Goal: Information Seeking & Learning: Learn about a topic

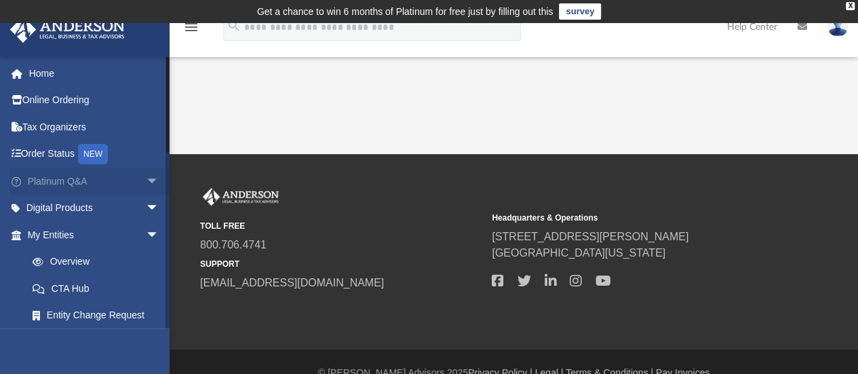
click at [146, 177] on span "arrow_drop_down" at bounding box center [159, 182] width 27 height 28
click at [71, 205] on link "Client FAQ" at bounding box center [99, 208] width 161 height 27
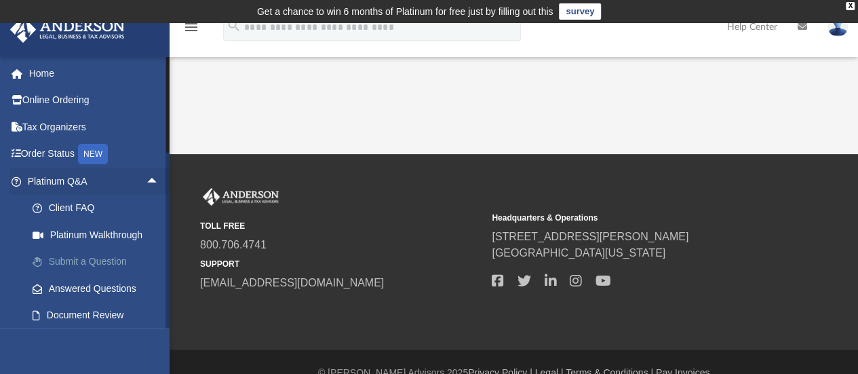
click at [88, 257] on link "Submit a Question" at bounding box center [99, 261] width 161 height 27
click at [80, 284] on link "Answered Questions" at bounding box center [99, 288] width 161 height 27
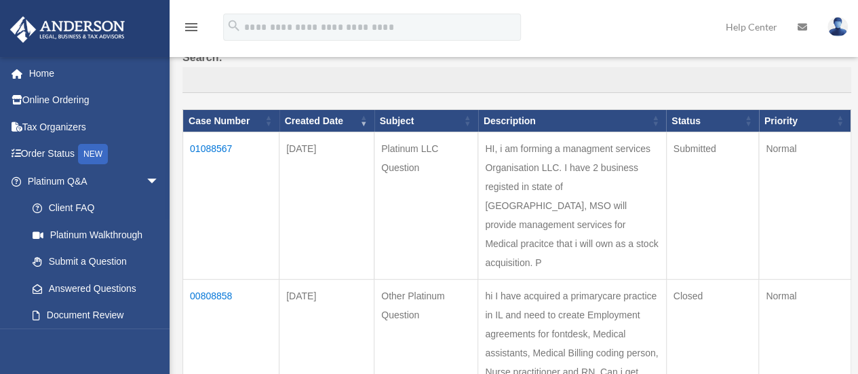
scroll to position [204, 0]
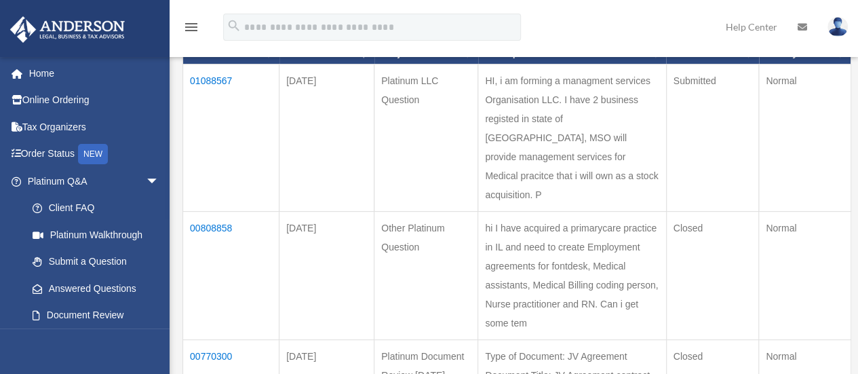
click at [210, 83] on td "01088567" at bounding box center [231, 137] width 96 height 147
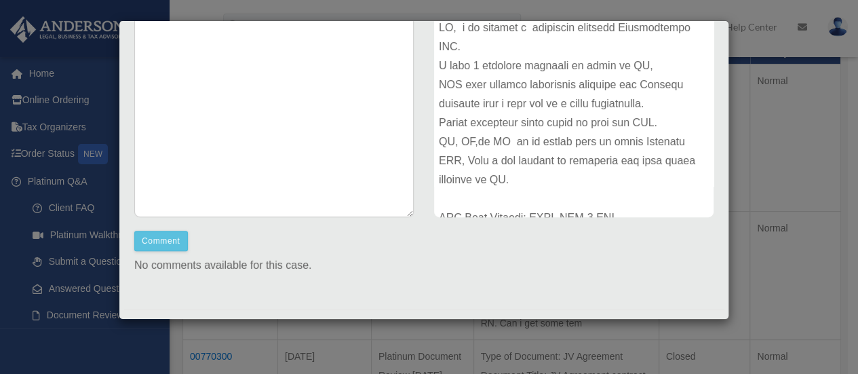
scroll to position [218, 0]
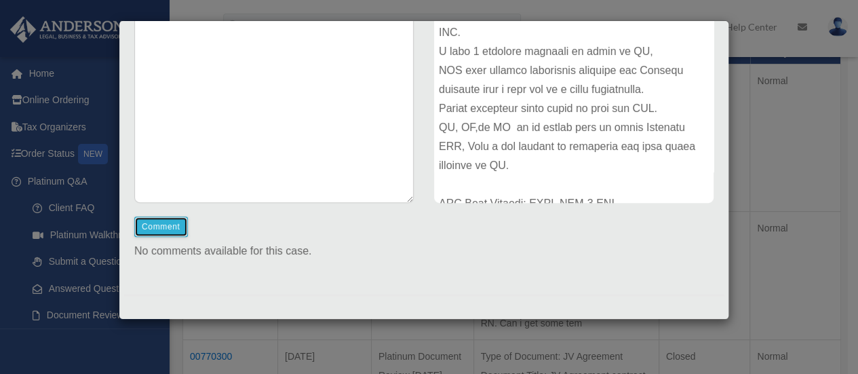
click at [156, 227] on button "Comment" at bounding box center [161, 226] width 54 height 20
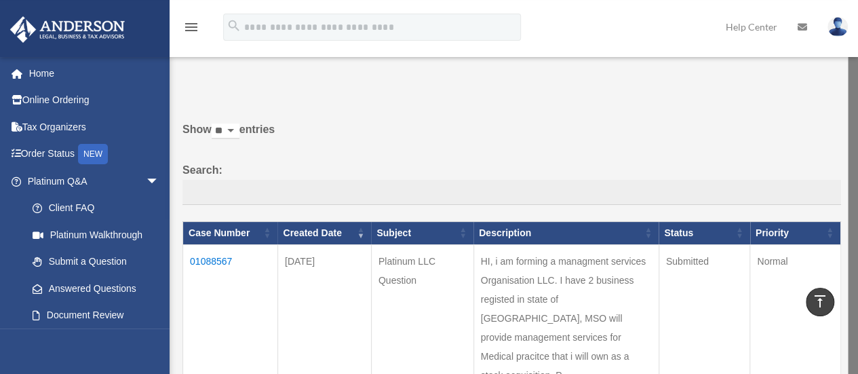
scroll to position [0, 0]
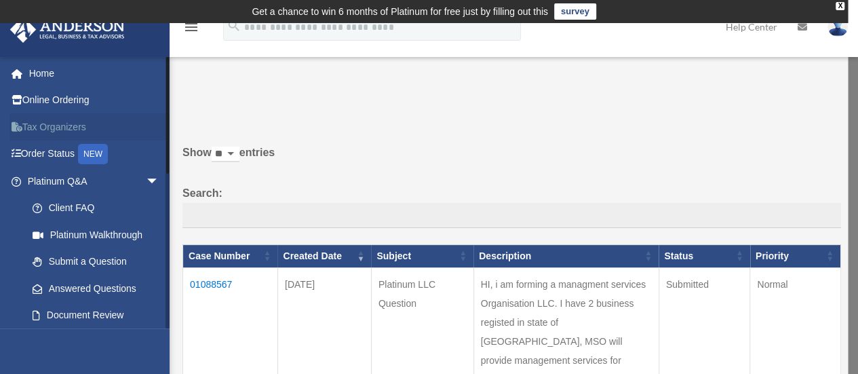
click at [54, 127] on link "Tax Organizers" at bounding box center [94, 126] width 170 height 27
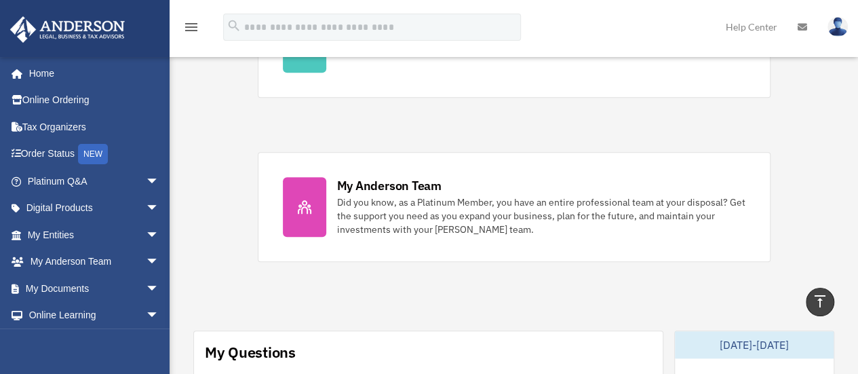
scroll to position [543, 0]
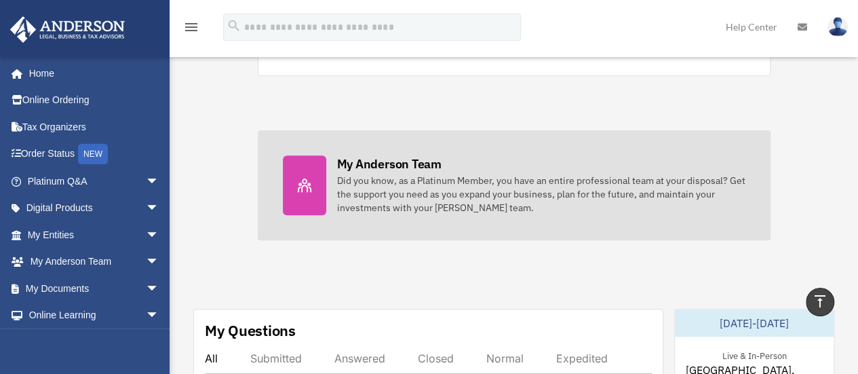
click at [317, 173] on div at bounding box center [304, 185] width 43 height 60
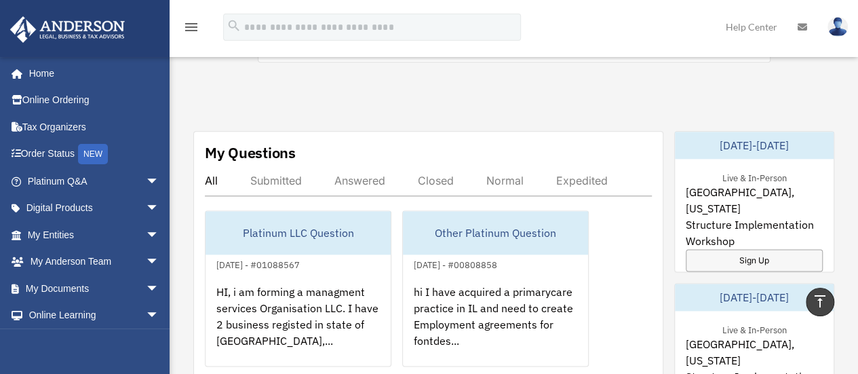
scroll to position [746, 0]
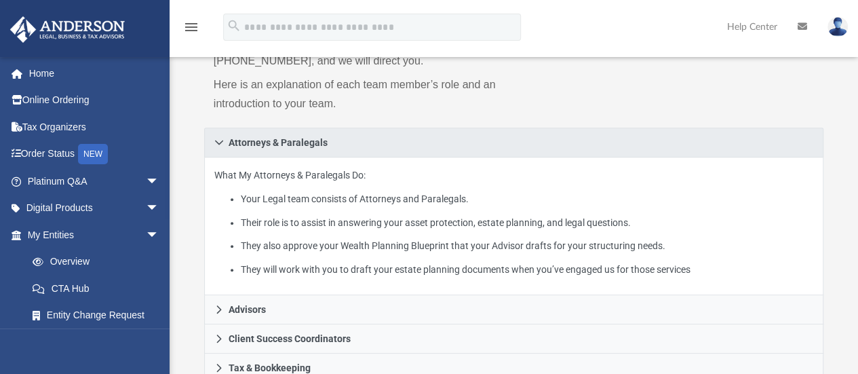
scroll to position [204, 0]
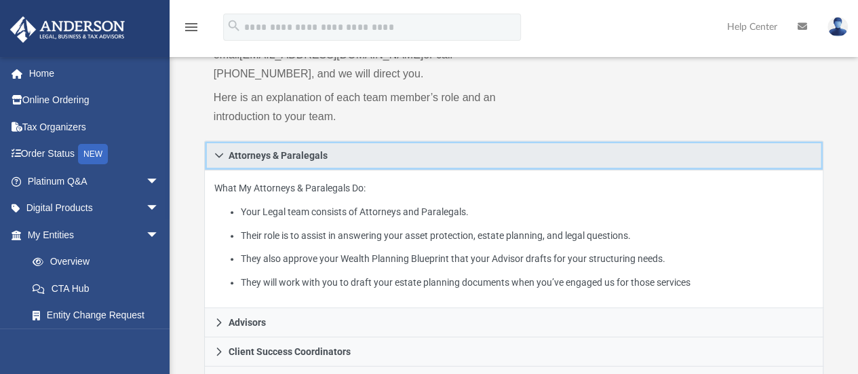
click at [223, 154] on icon at bounding box center [218, 155] width 9 height 9
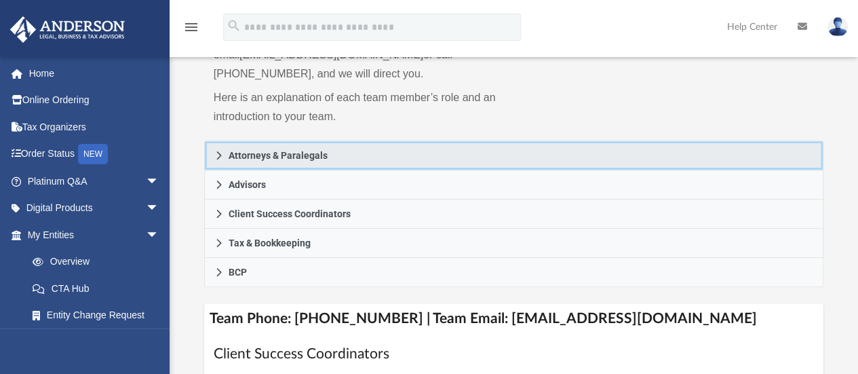
click at [223, 154] on icon at bounding box center [218, 155] width 9 height 9
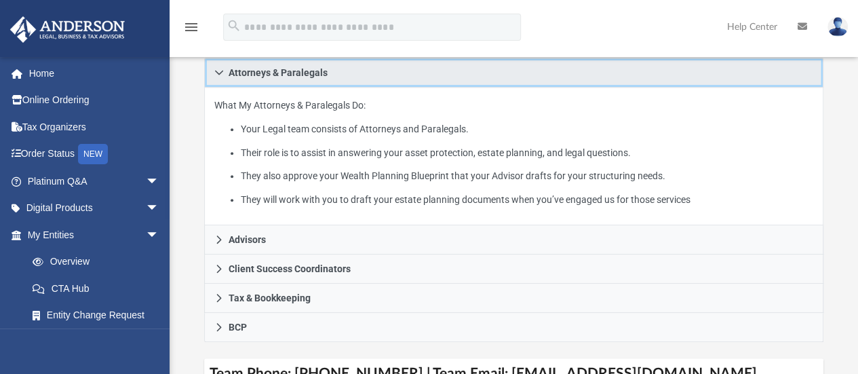
scroll to position [407, 0]
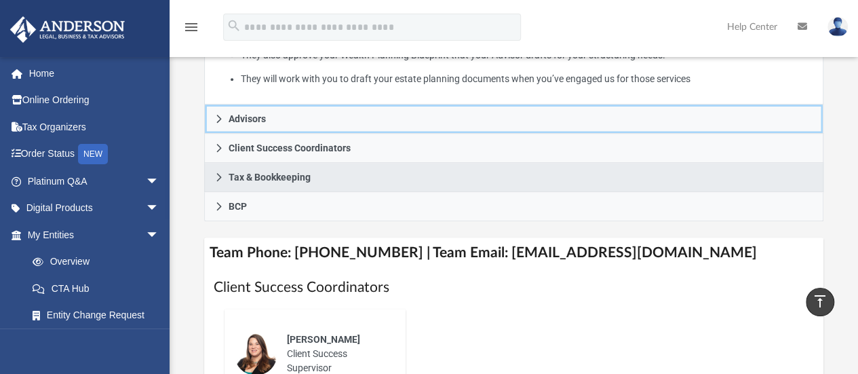
drag, startPoint x: 214, startPoint y: 116, endPoint x: 220, endPoint y: 124, distance: 9.8
click at [217, 117] on icon at bounding box center [218, 118] width 9 height 9
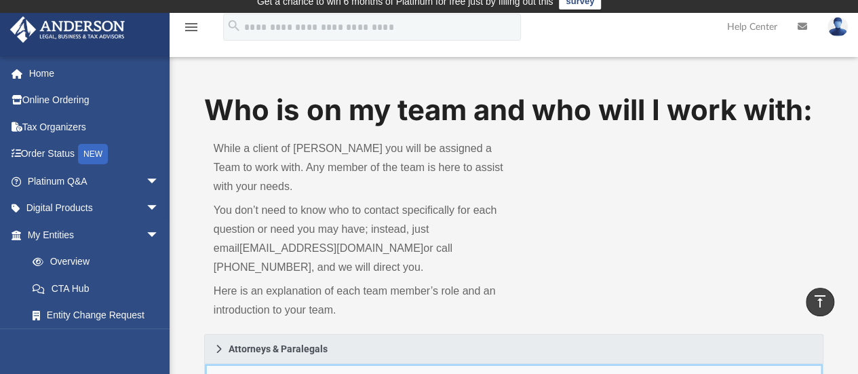
scroll to position [0, 0]
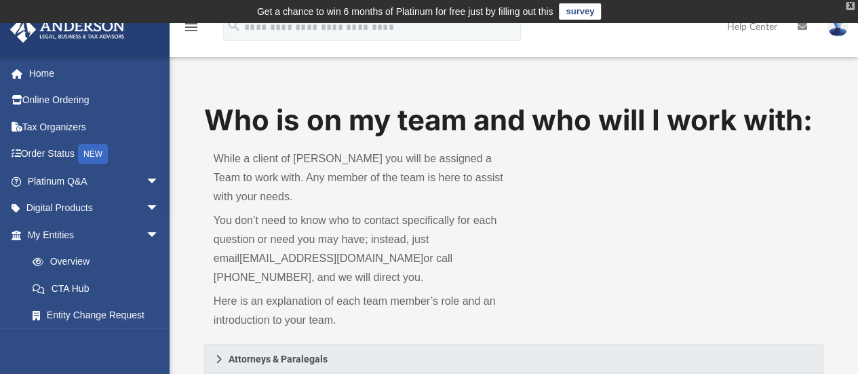
click at [852, 8] on div "X" at bounding box center [850, 6] width 9 height 8
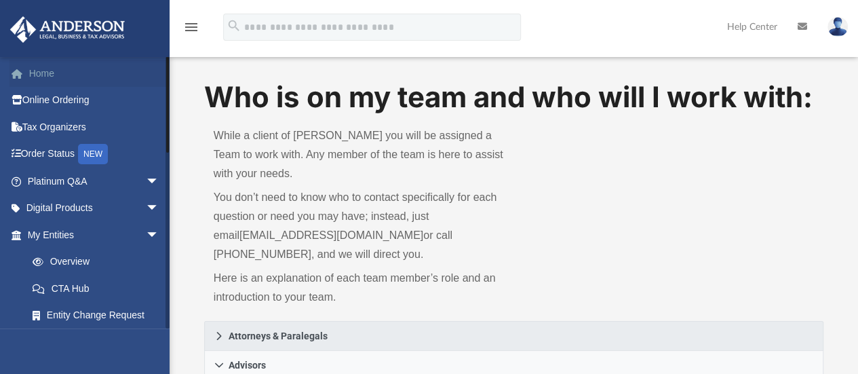
click at [38, 70] on link "Home" at bounding box center [94, 73] width 170 height 27
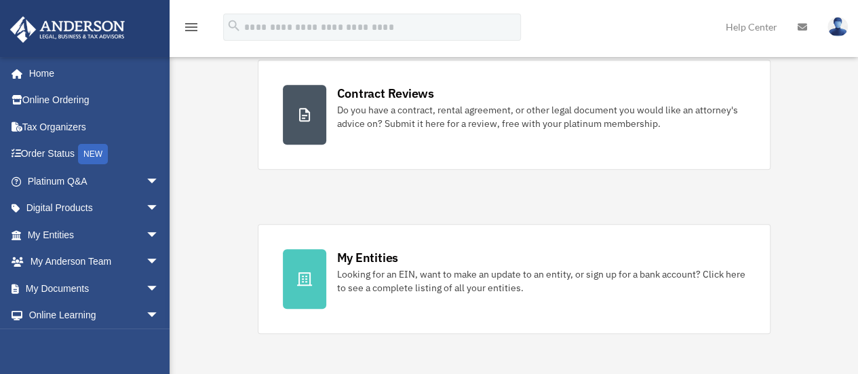
scroll to position [339, 0]
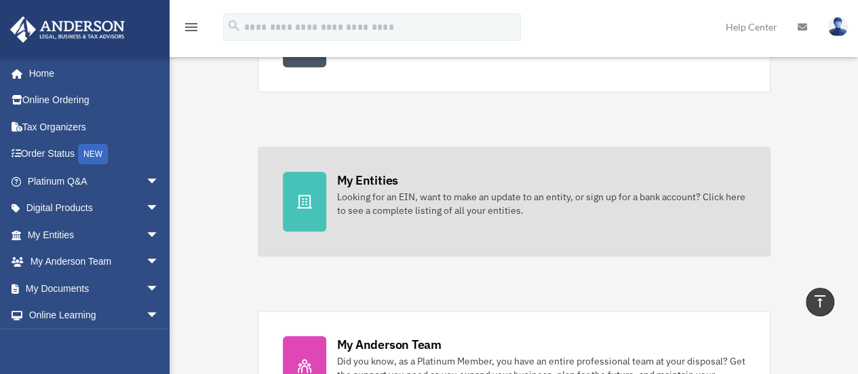
click at [390, 181] on div "My Entities" at bounding box center [367, 180] width 61 height 17
click at [299, 200] on icon at bounding box center [304, 202] width 15 height 14
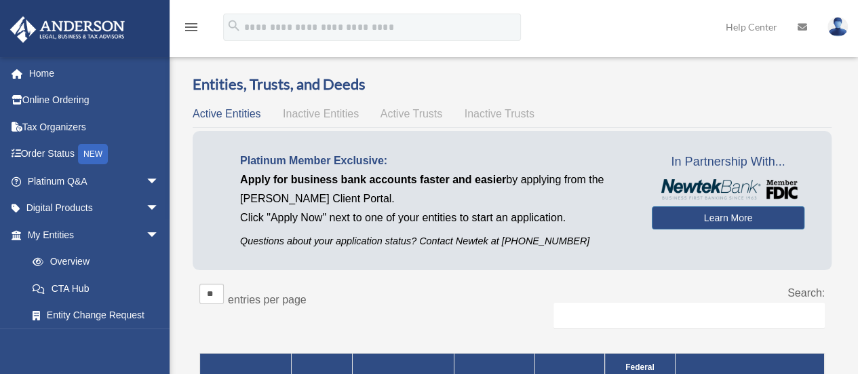
click at [191, 26] on icon "menu" at bounding box center [191, 27] width 16 height 16
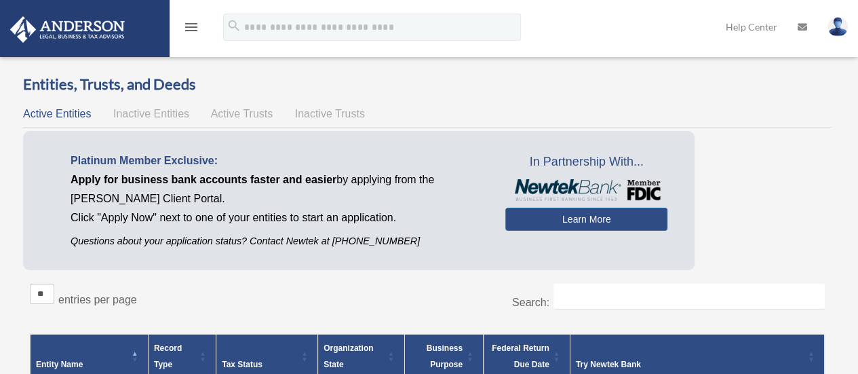
click at [160, 113] on span "Inactive Entities" at bounding box center [151, 114] width 76 height 12
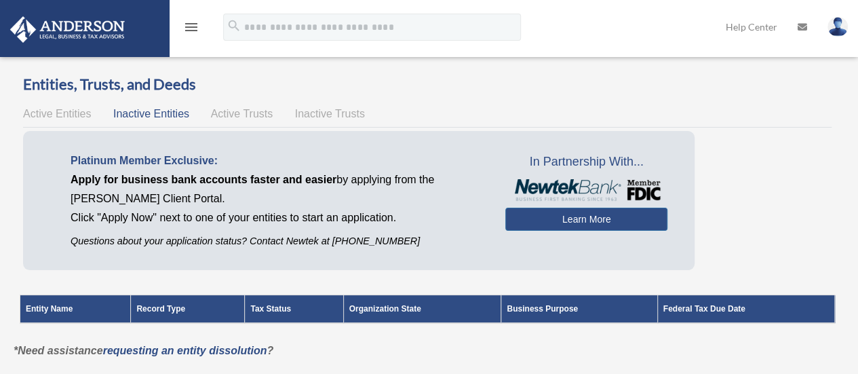
click at [249, 109] on span "Active Trusts" at bounding box center [242, 114] width 62 height 12
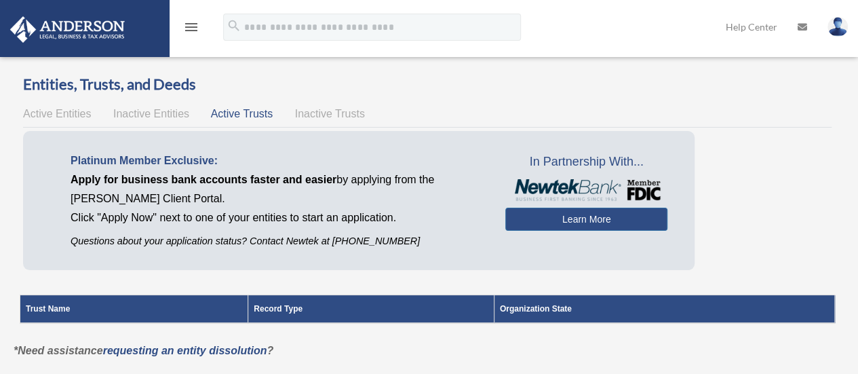
click at [312, 115] on span "Inactive Trusts" at bounding box center [330, 114] width 70 height 12
click at [137, 115] on span "Inactive Entities" at bounding box center [151, 114] width 76 height 12
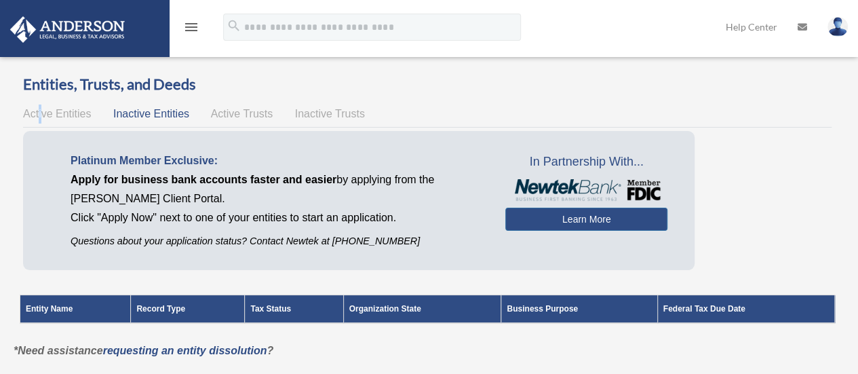
click at [40, 113] on span "Active Entities" at bounding box center [57, 114] width 68 height 12
